Goal: Navigation & Orientation: Understand site structure

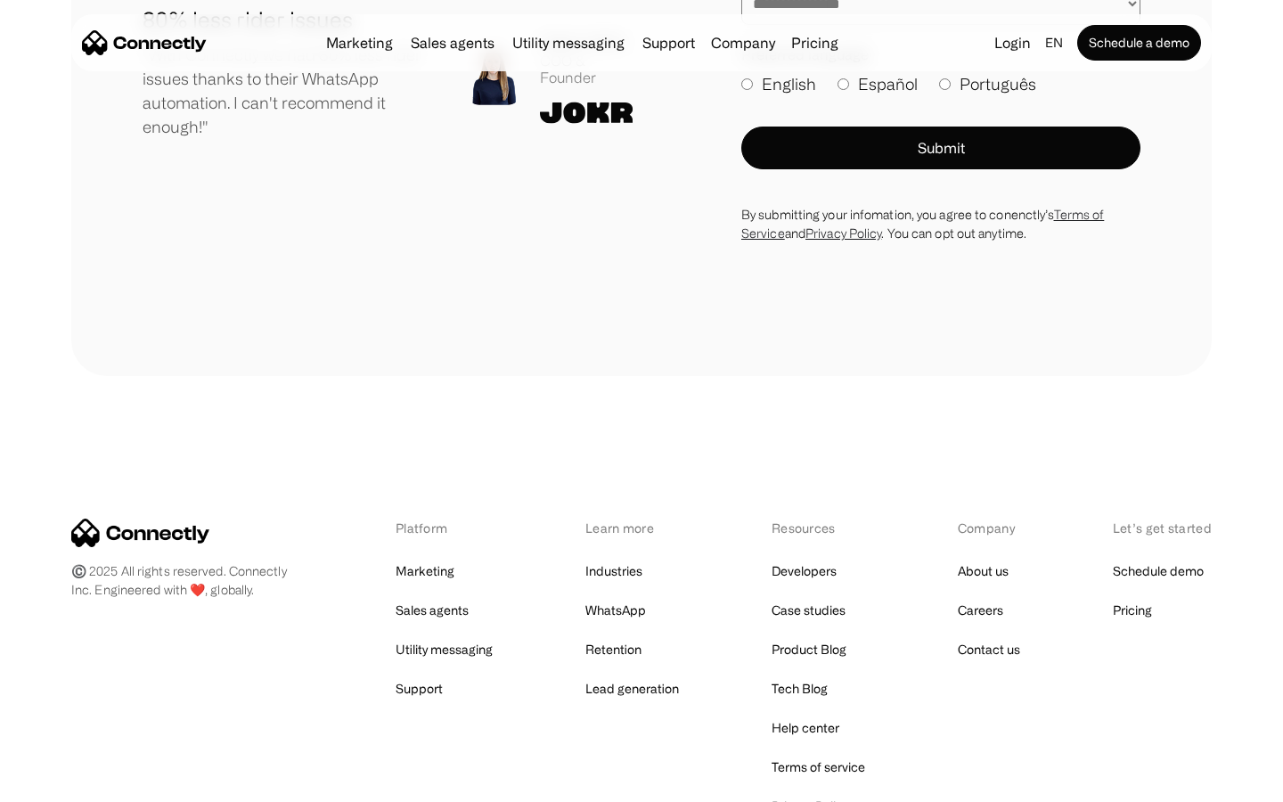
scroll to position [9794, 0]
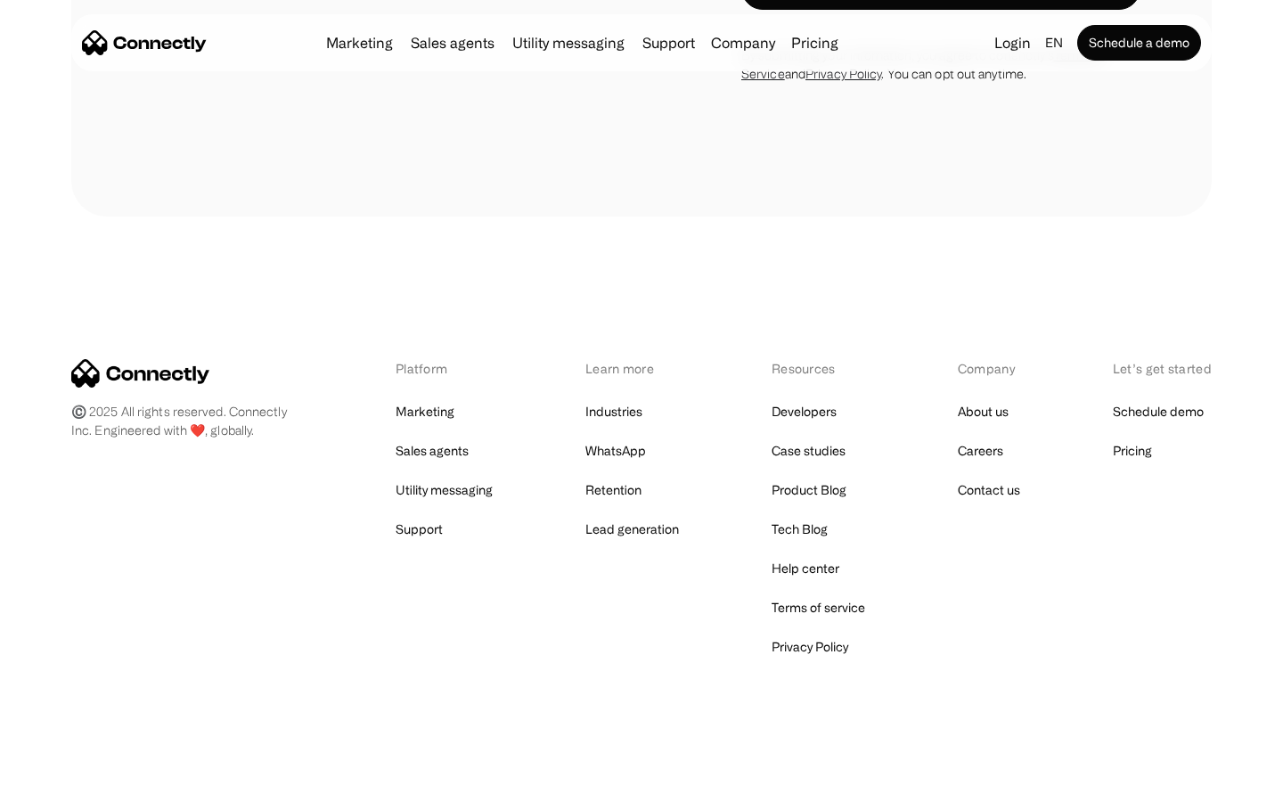
scroll to position [2612, 0]
